Goal: Task Accomplishment & Management: Use online tool/utility

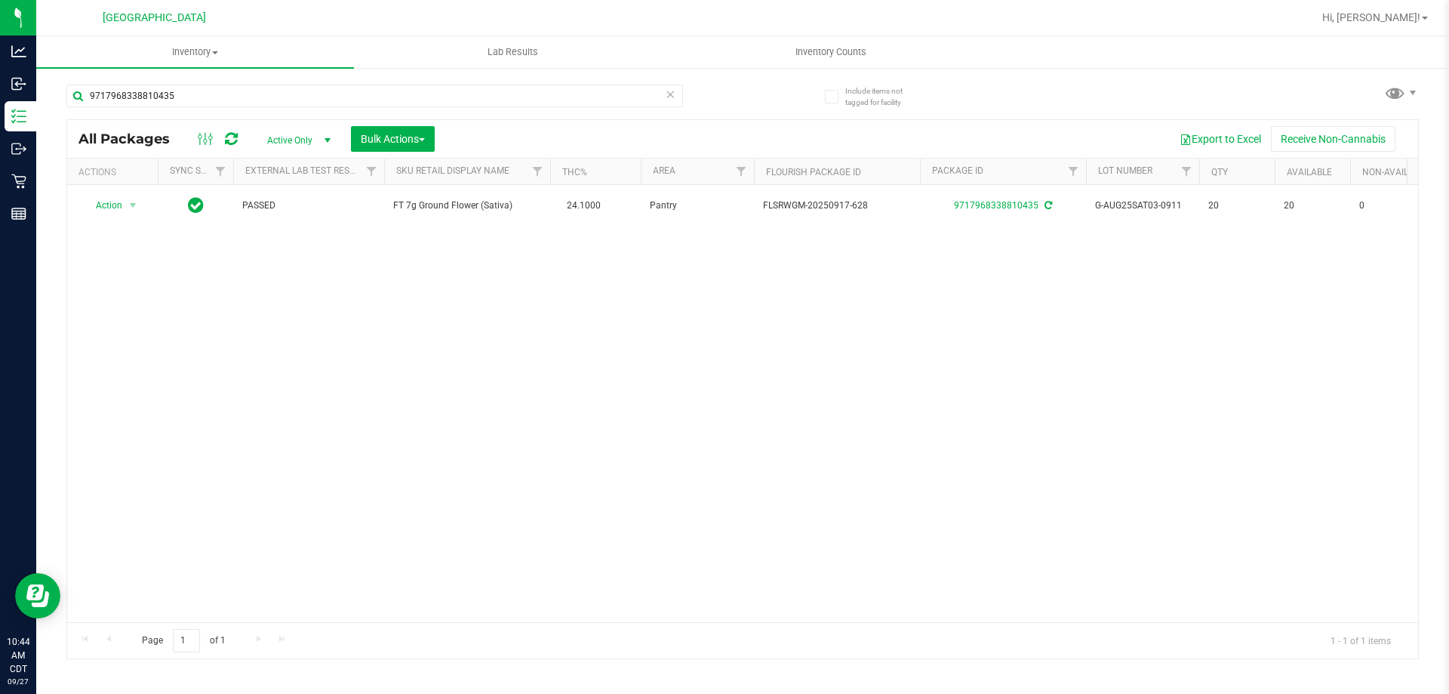
click at [669, 97] on icon at bounding box center [670, 94] width 11 height 18
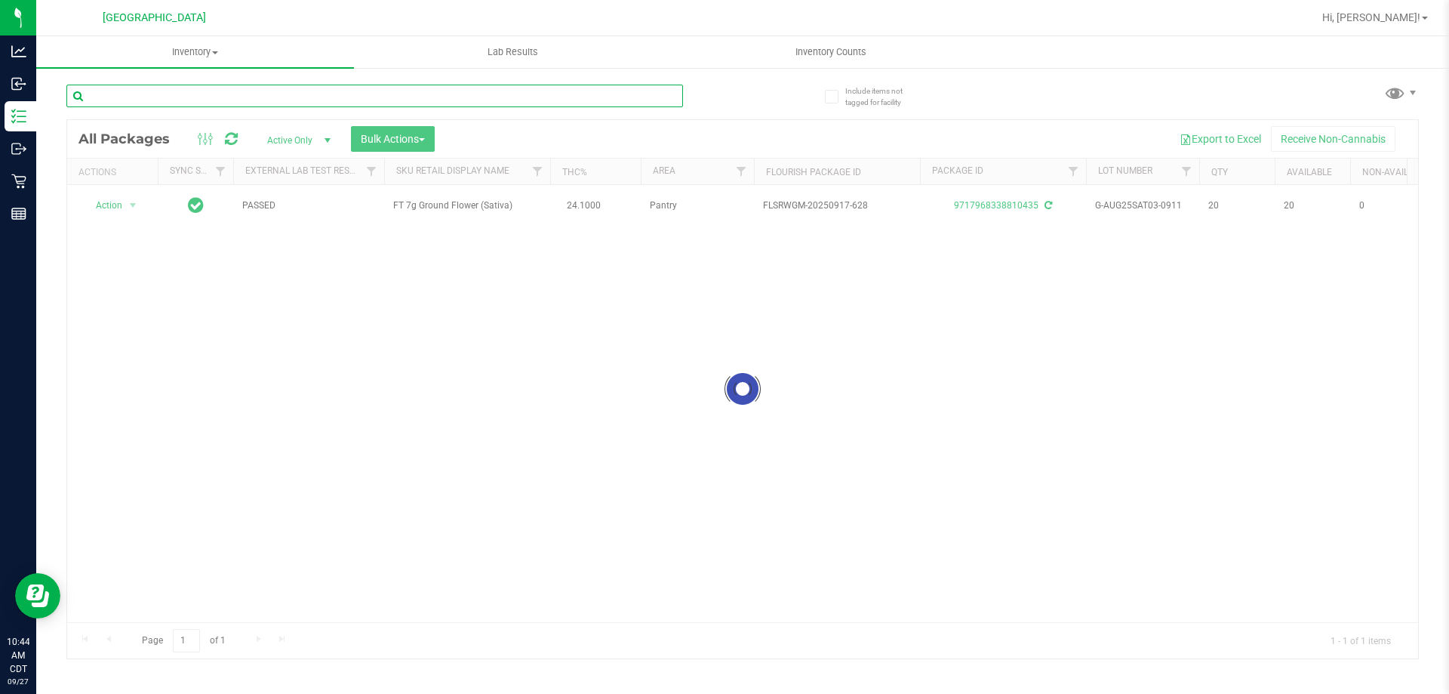
drag, startPoint x: 651, startPoint y: 97, endPoint x: 637, endPoint y: 96, distance: 13.6
click at [648, 97] on input "text" at bounding box center [374, 96] width 617 height 23
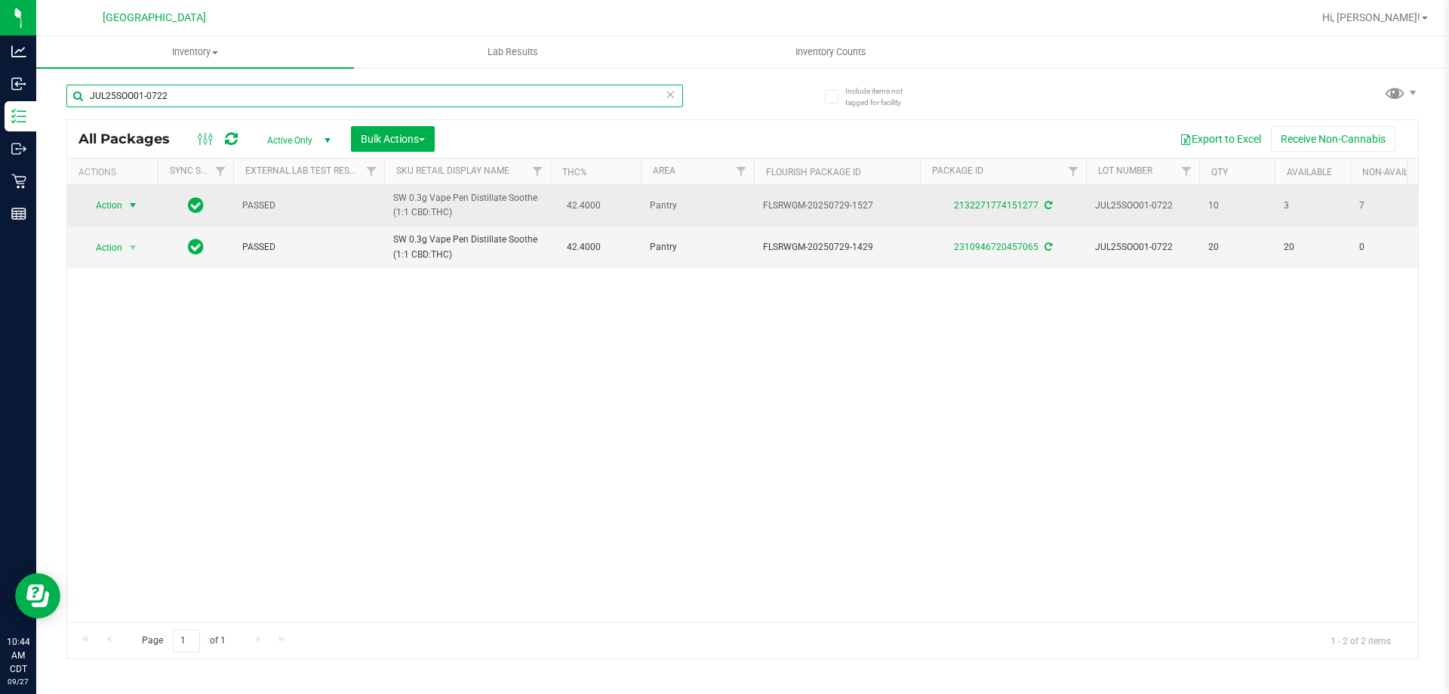
type input "JUL25SOO01-0722"
click at [125, 205] on span "select" at bounding box center [133, 205] width 19 height 21
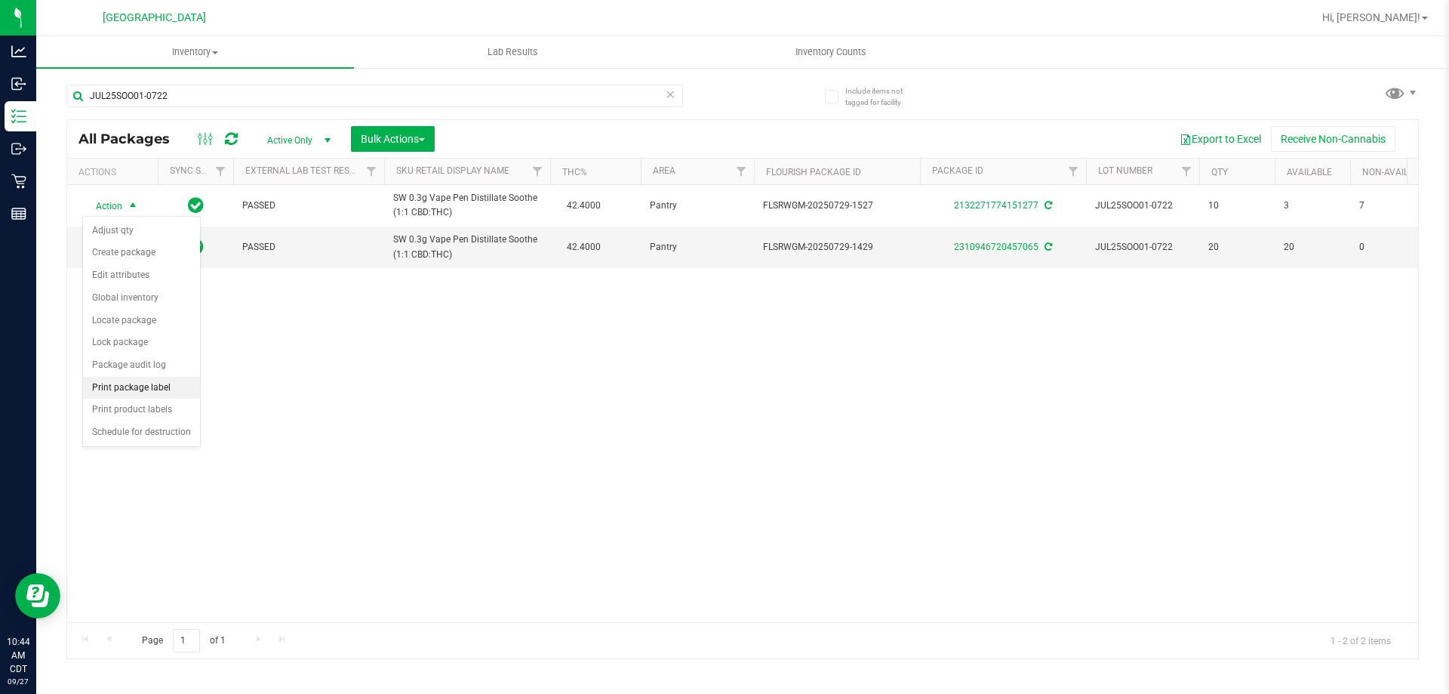
click at [161, 383] on li "Print package label" at bounding box center [141, 388] width 117 height 23
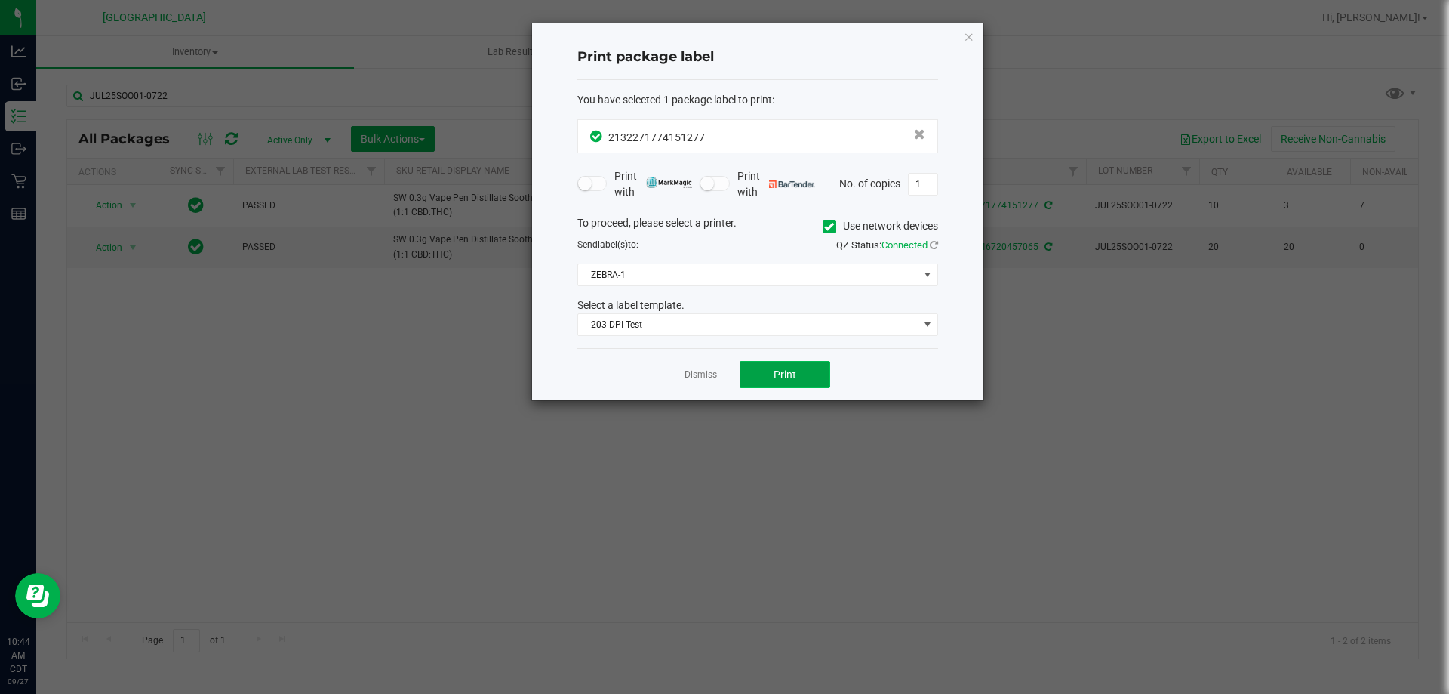
click at [801, 366] on button "Print" at bounding box center [785, 374] width 91 height 27
click at [703, 371] on link "Dismiss" at bounding box center [700, 374] width 32 height 13
